Goal: Task Accomplishment & Management: Complete application form

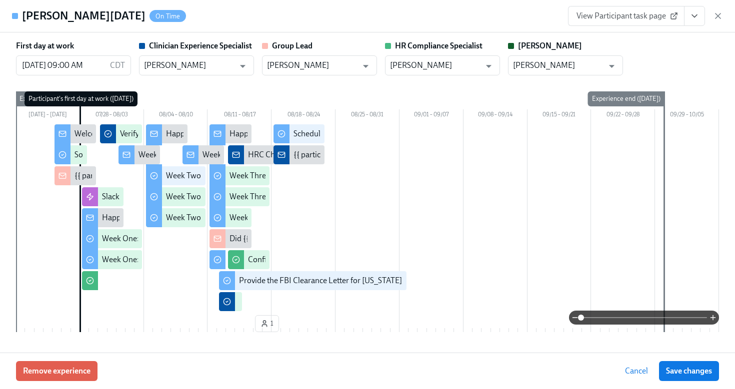
scroll to position [363, 0]
click at [718, 9] on div "View Participant task page" at bounding box center [645, 16] width 155 height 20
click at [718, 14] on icon "button" at bounding box center [717, 15] width 5 height 5
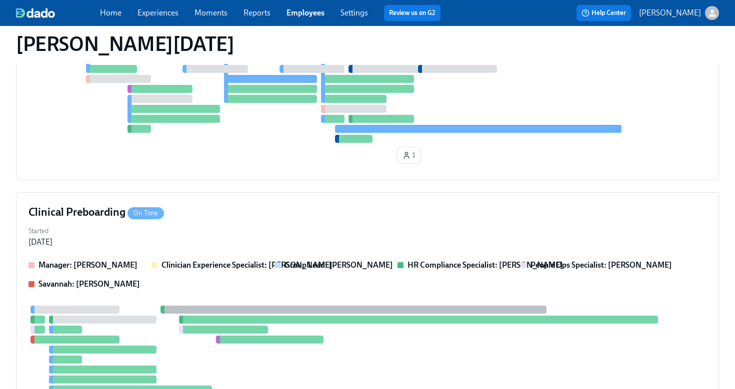
click at [307, 12] on link "Employees" at bounding box center [305, 12] width 38 height 9
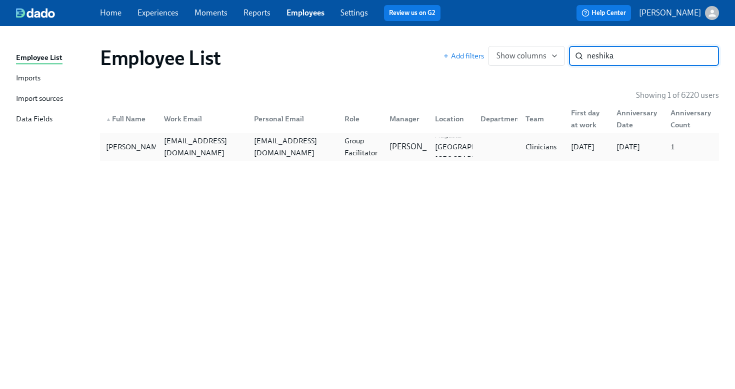
type input "neshika"
click at [312, 147] on div "coneydevine@gmail.com" at bounding box center [293, 147] width 86 height 24
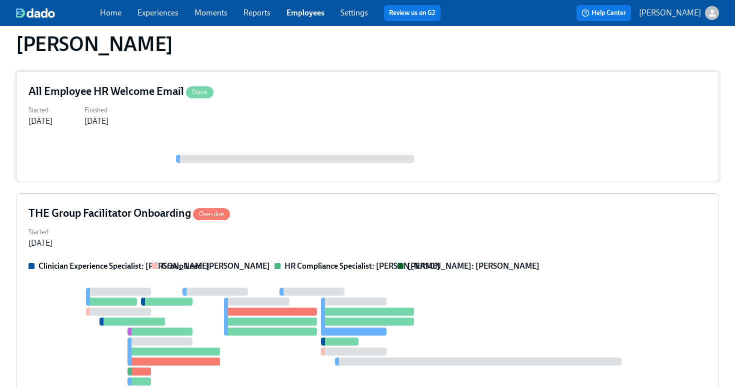
scroll to position [181, 0]
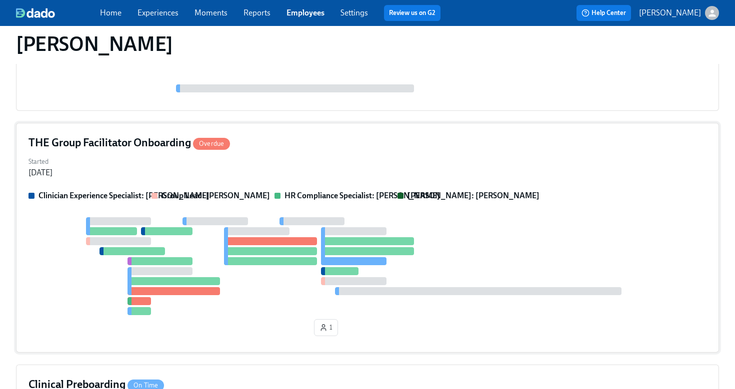
click at [475, 140] on div "THE Group Facilitator Onboarding Overdue" at bounding box center [367, 142] width 678 height 15
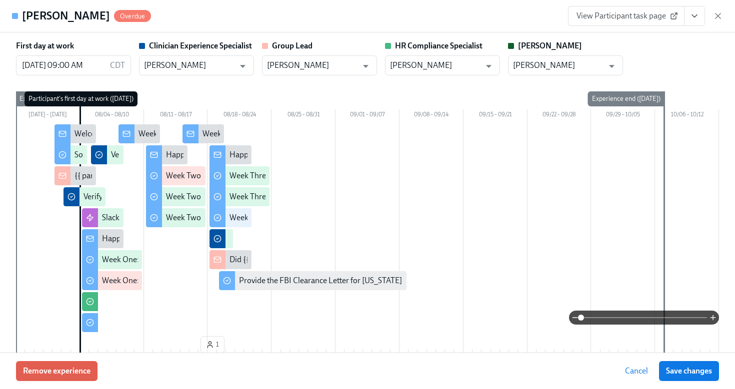
click at [697, 11] on icon "View task page" at bounding box center [694, 16] width 10 height 10
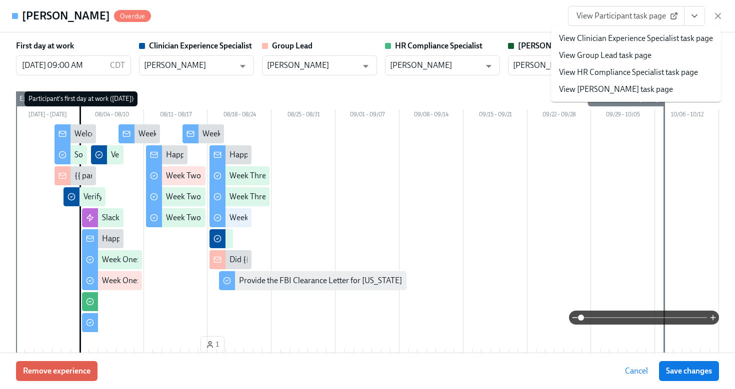
click at [658, 71] on link "View HR Compliance Specialist task page" at bounding box center [628, 72] width 139 height 11
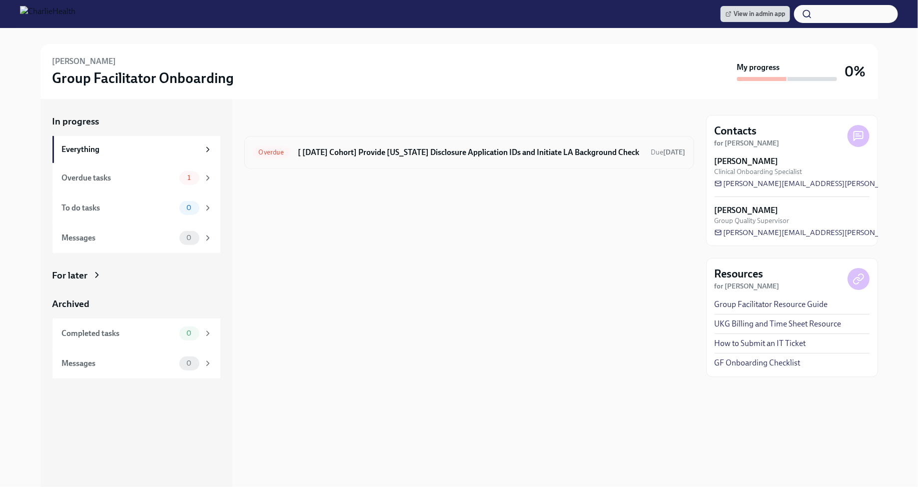
click at [381, 155] on h6 "[ [DATE] Cohort] Provide [US_STATE] Disclosure Application IDs and Initiate LA …" at bounding box center [470, 152] width 345 height 11
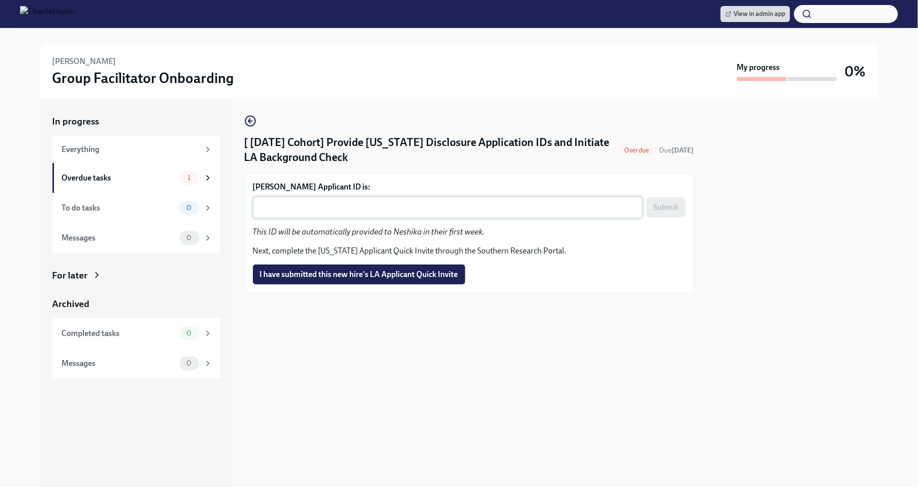
click at [383, 207] on textarea "Neshika Coney-Devine's Applicant ID is:" at bounding box center [448, 207] width 378 height 12
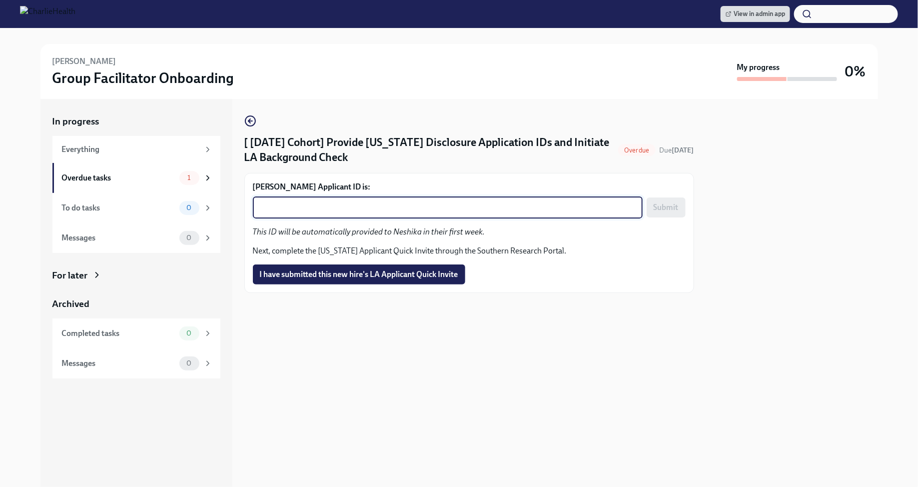
paste textarea "1241907"
type textarea "1241907"
click at [654, 209] on span "Submit" at bounding box center [666, 207] width 25 height 10
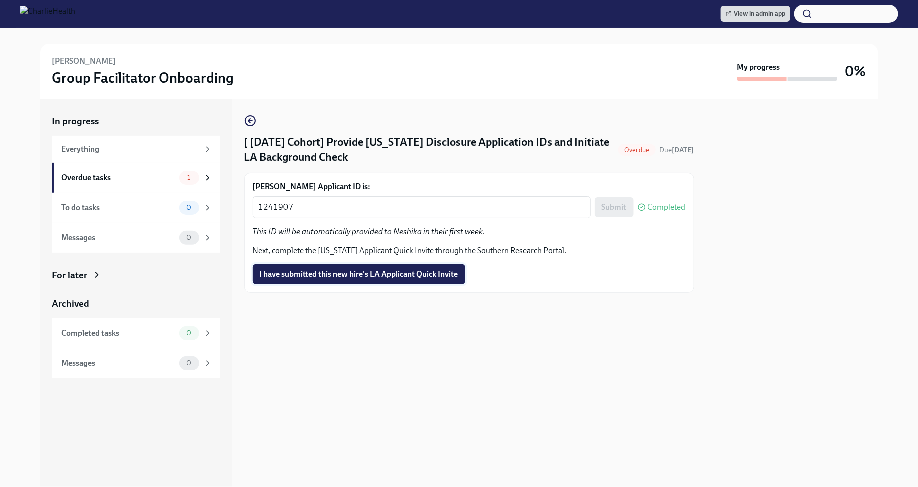
click at [441, 277] on span "I have submitted this new hire's LA Applicant Quick Invite" at bounding box center [359, 274] width 198 height 10
